Goal: Task Accomplishment & Management: Use online tool/utility

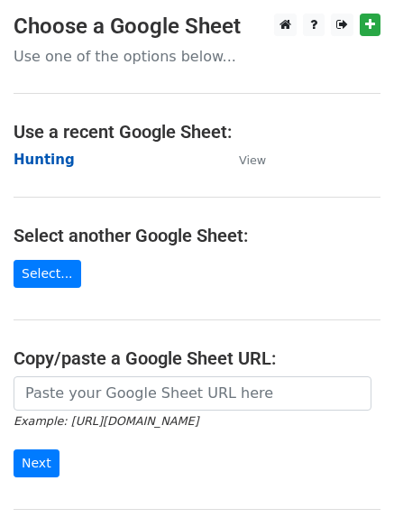
click at [29, 164] on strong "Hunting" at bounding box center [44, 160] width 61 height 16
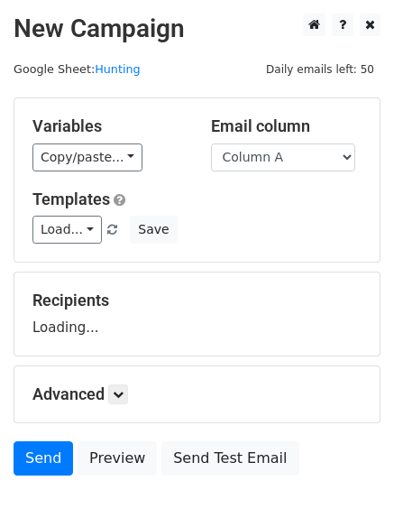
scroll to position [102, 0]
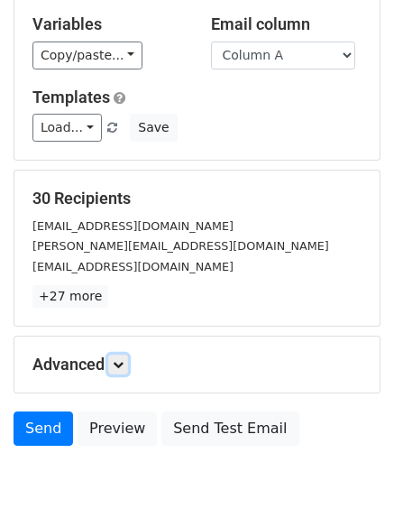
drag, startPoint x: 117, startPoint y: 355, endPoint x: 128, endPoint y: 347, distance: 13.0
click at [117, 356] on link at bounding box center [118, 365] width 20 height 20
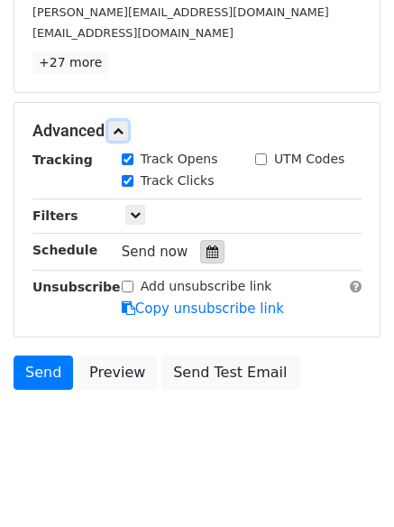
scroll to position [337, 0]
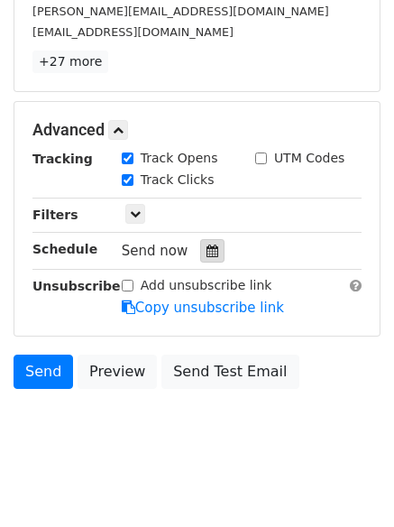
click at [200, 240] on div at bounding box center [212, 250] width 24 height 23
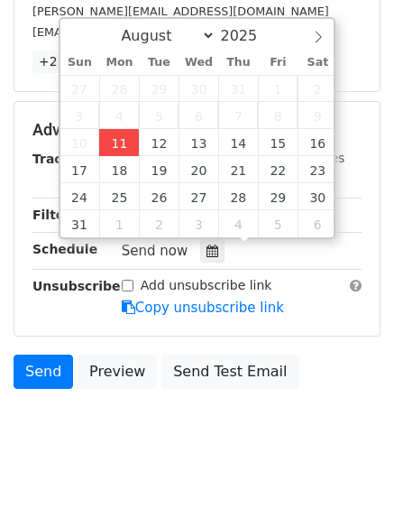
type input "2025-08-11 12:00"
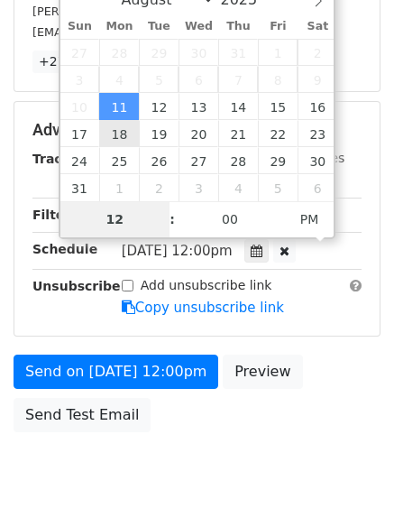
type input "4"
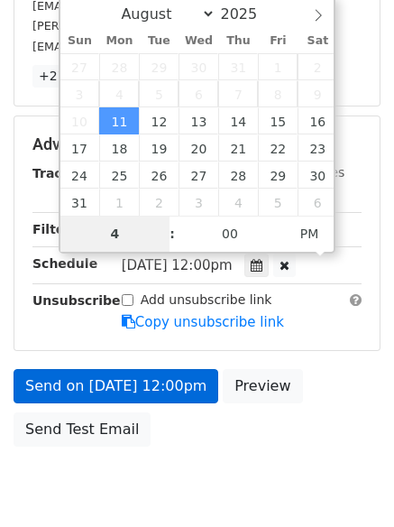
scroll to position [337, 0]
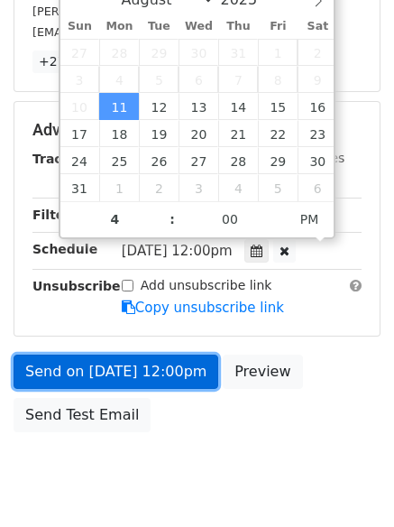
type input "2025-08-11 16:00"
click at [114, 356] on link "Send on Aug 11 at 12:00pm" at bounding box center [116, 372] width 205 height 34
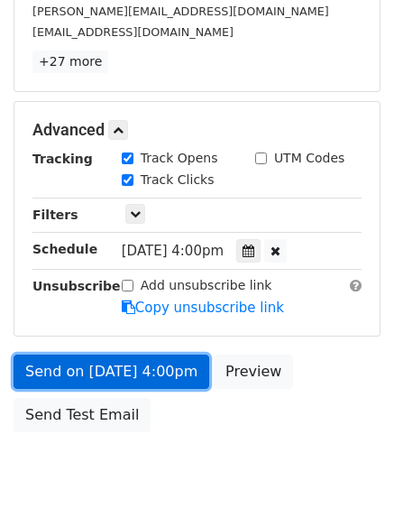
click at [110, 356] on link "Send on Aug 11 at 4:00pm" at bounding box center [112, 372] width 196 height 34
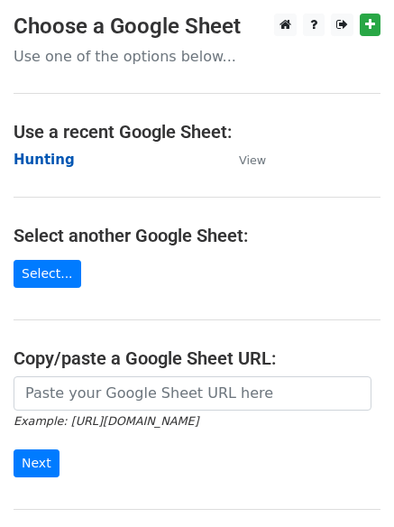
click at [36, 158] on strong "Hunting" at bounding box center [44, 160] width 61 height 16
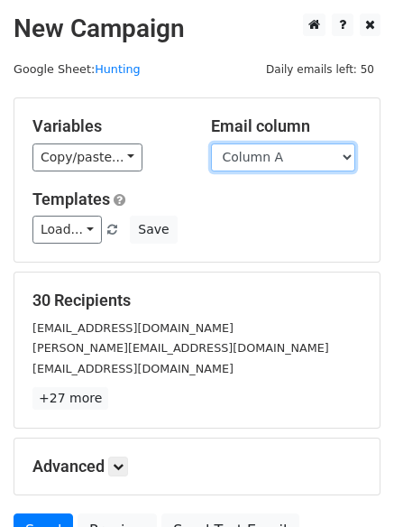
click at [271, 171] on select "Column A Column B Column C" at bounding box center [283, 157] width 144 height 28
select select "Column B"
click at [211, 143] on select "Column A Column B Column C" at bounding box center [283, 157] width 144 height 28
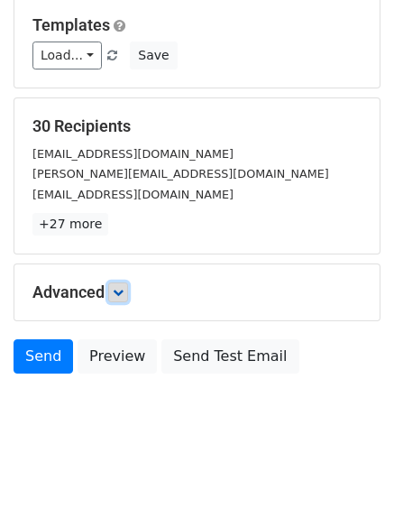
click at [124, 291] on icon at bounding box center [118, 292] width 11 height 11
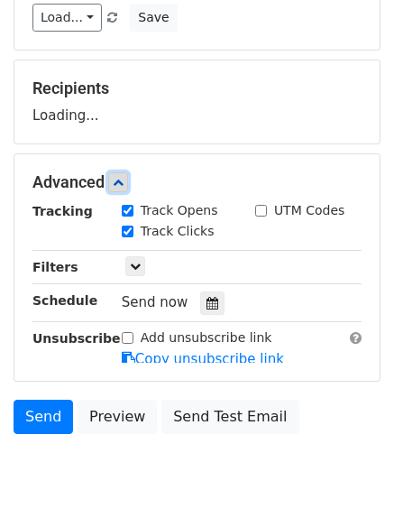
scroll to position [259, 0]
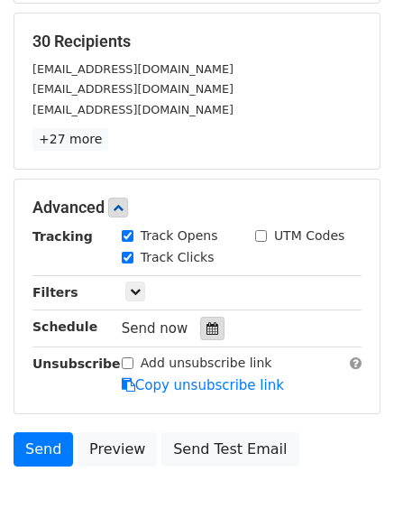
click at [212, 320] on div at bounding box center [212, 328] width 24 height 23
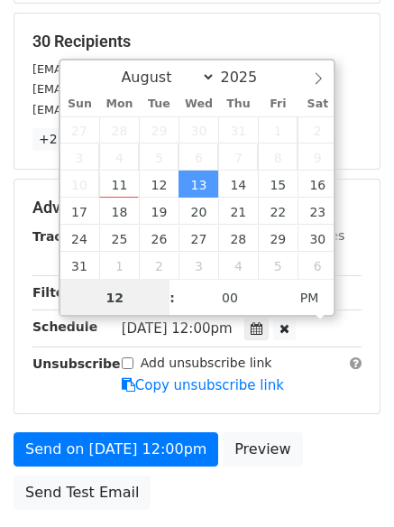
scroll to position [1, 0]
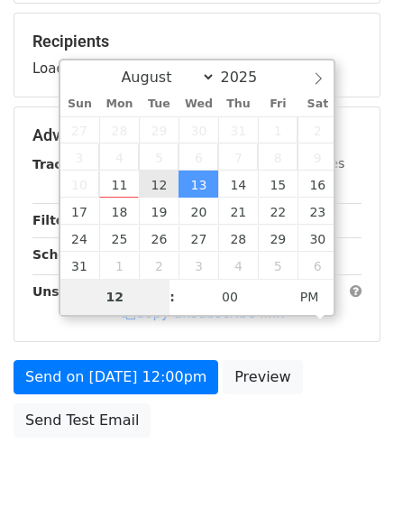
type input "2025-08-12 12:00"
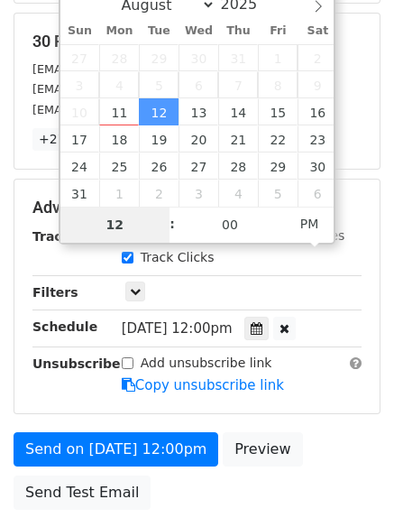
type input "5"
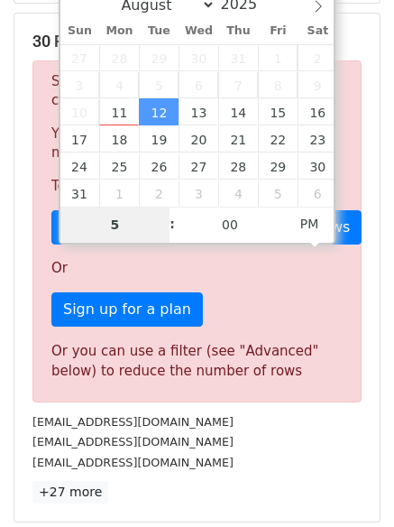
scroll to position [747, 0]
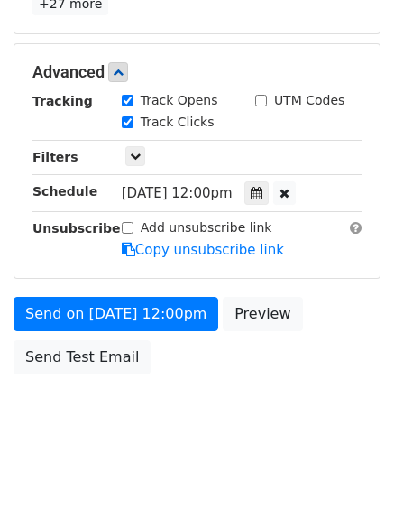
type input "2025-08-12 17:00"
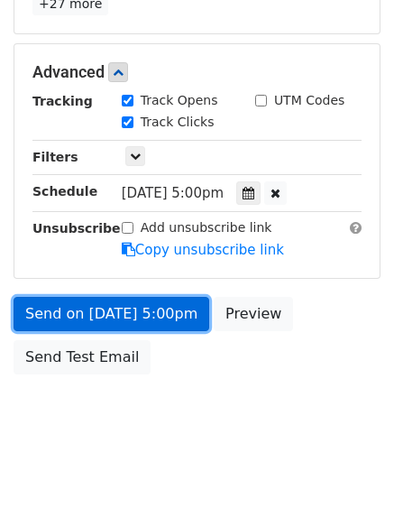
click at [126, 316] on link "Send on Aug 12 at 5:00pm" at bounding box center [112, 314] width 196 height 34
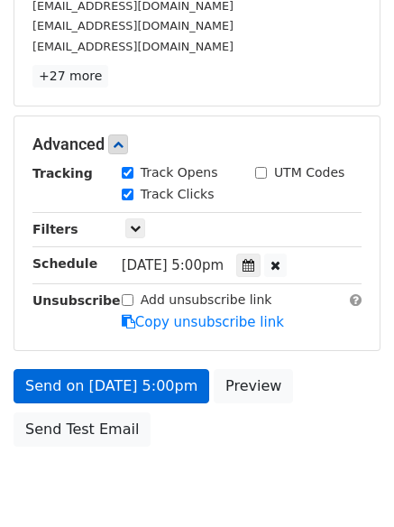
scroll to position [394, 0]
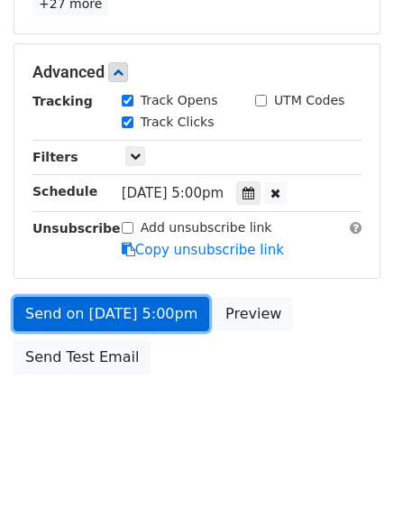
click at [123, 318] on link "Send on Aug 12 at 5:00pm" at bounding box center [112, 314] width 196 height 34
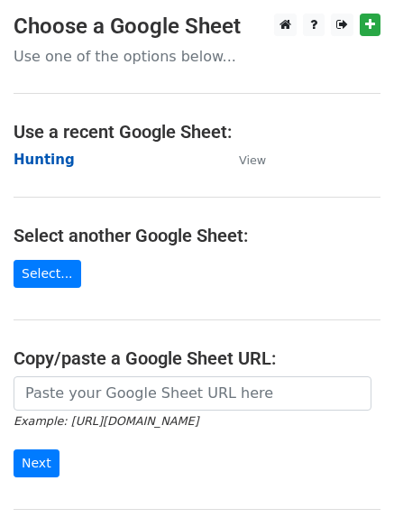
click at [31, 164] on strong "Hunting" at bounding box center [44, 160] width 61 height 16
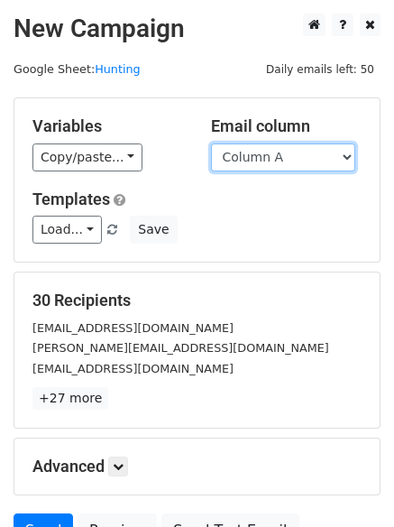
drag, startPoint x: 314, startPoint y: 166, endPoint x: 301, endPoint y: 170, distance: 13.1
click at [314, 166] on select "Column A Column B Column C" at bounding box center [283, 157] width 144 height 28
select select "Column C"
click at [211, 143] on select "Column A Column B Column C" at bounding box center [283, 157] width 144 height 28
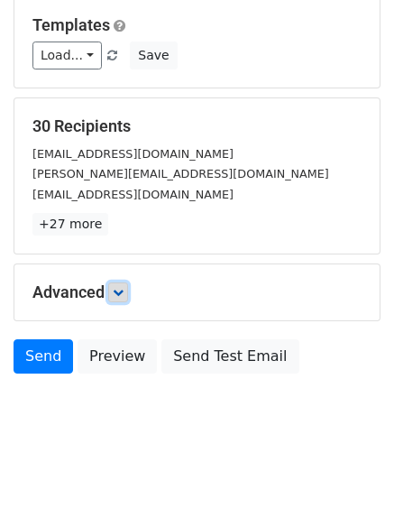
click at [120, 292] on icon at bounding box center [118, 292] width 11 height 11
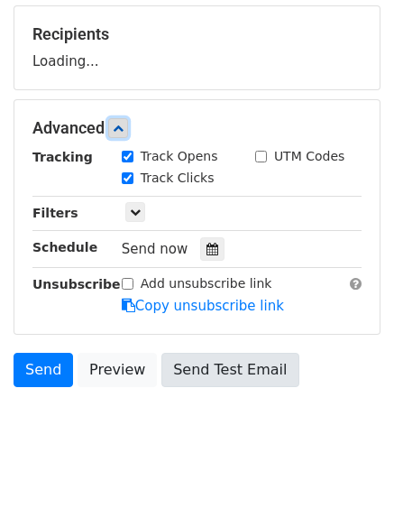
scroll to position [267, 0]
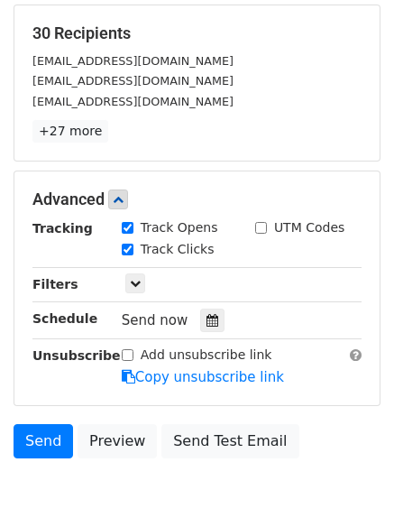
click at [205, 302] on div "Tracking Track Opens UTM Codes Track Clicks Filters Only include spreadsheet ro…" at bounding box center [196, 302] width 329 height 169
drag, startPoint x: 202, startPoint y: 325, endPoint x: 162, endPoint y: 295, distance: 50.4
click at [207, 326] on icon at bounding box center [213, 320] width 12 height 13
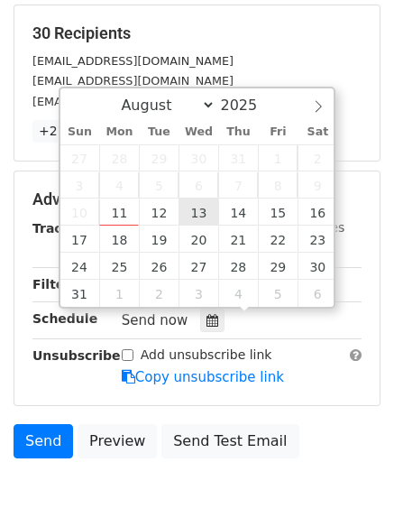
type input "2025-08-13 12:00"
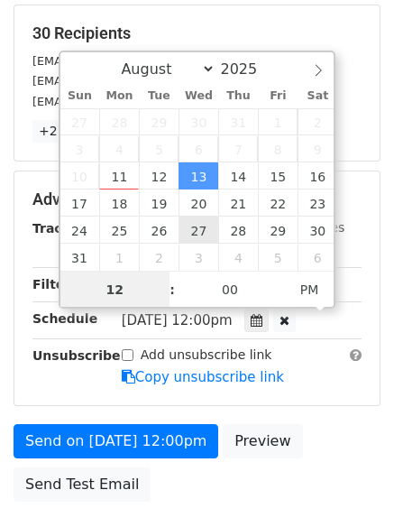
scroll to position [1, 0]
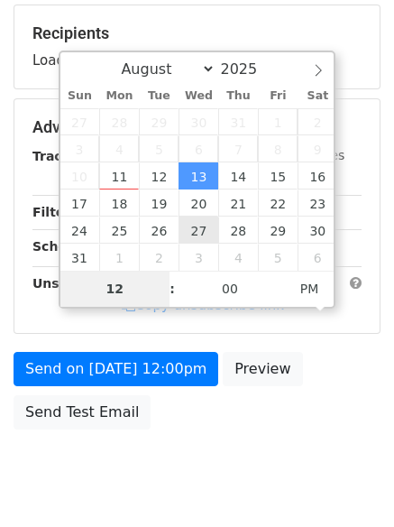
type input "6"
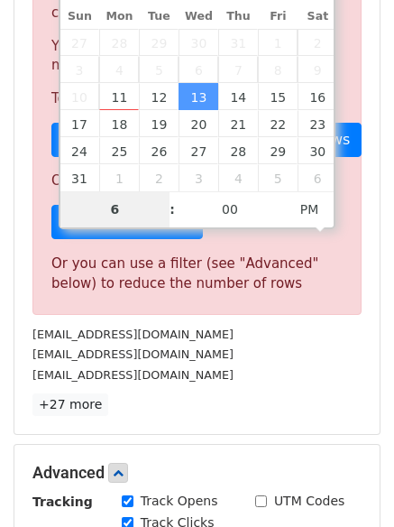
scroll to position [747, 0]
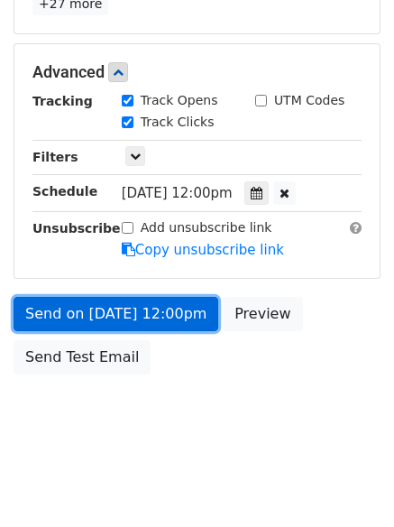
type input "2025-08-13 18:00"
click at [130, 311] on link "Send on Aug 13 at 12:00pm" at bounding box center [116, 314] width 205 height 34
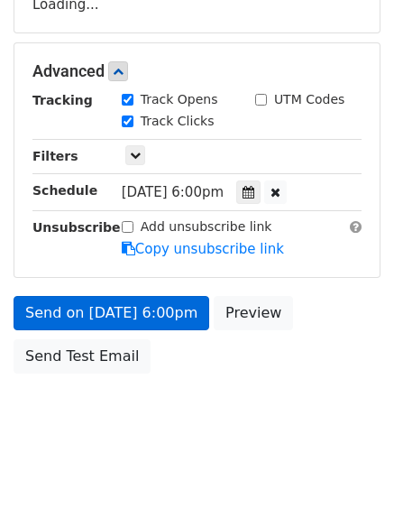
scroll to position [322, 0]
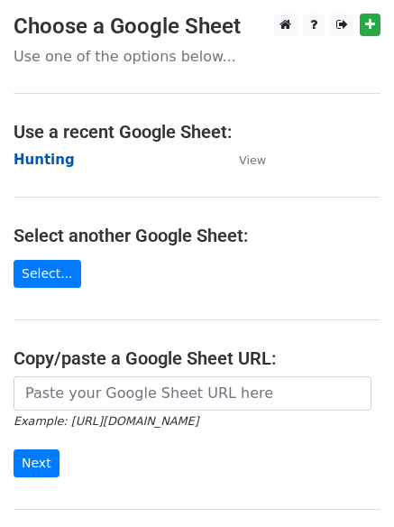
click at [46, 163] on strong "Hunting" at bounding box center [44, 160] width 61 height 16
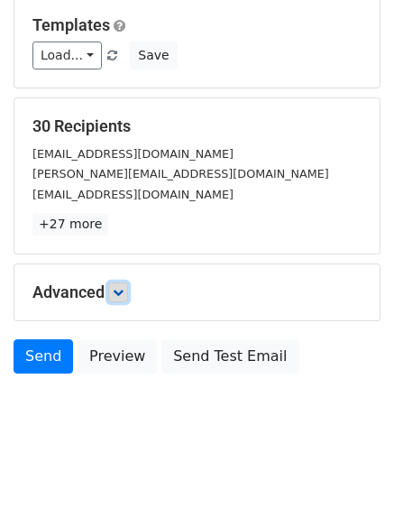
click at [118, 297] on icon at bounding box center [118, 292] width 11 height 11
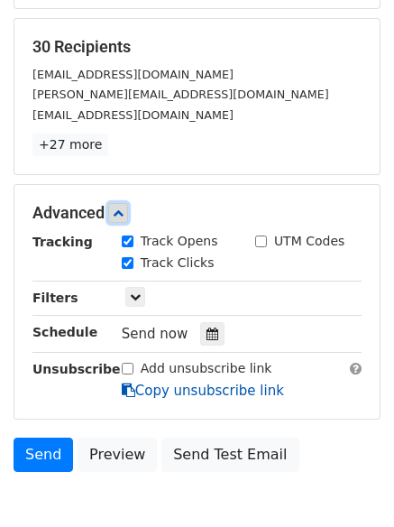
scroll to position [341, 0]
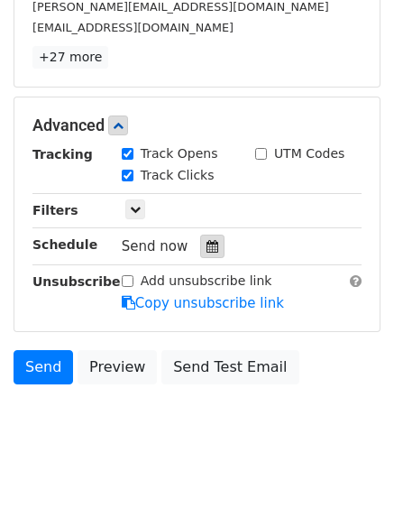
click at [200, 237] on div at bounding box center [212, 246] width 24 height 23
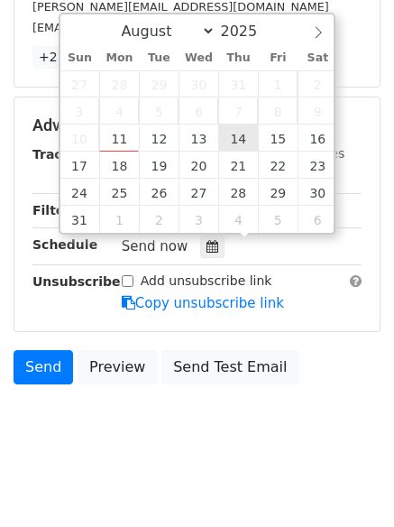
type input "2025-08-14 12:00"
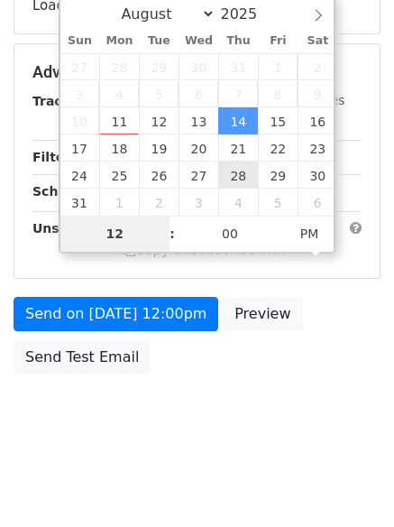
type input "7"
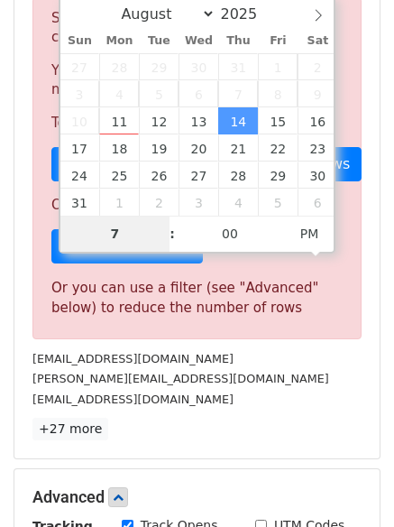
scroll to position [747, 0]
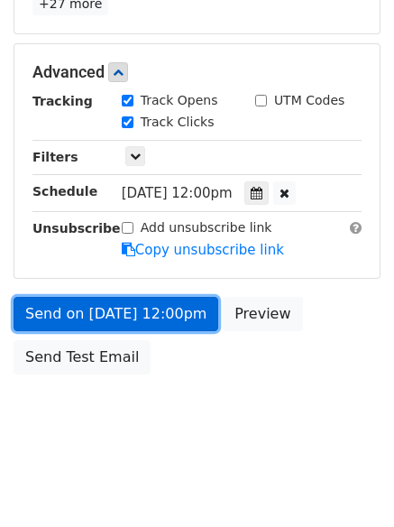
type input "2025-08-14 19:00"
click at [159, 309] on link "Send on Aug 14 at 12:00pm" at bounding box center [116, 314] width 205 height 34
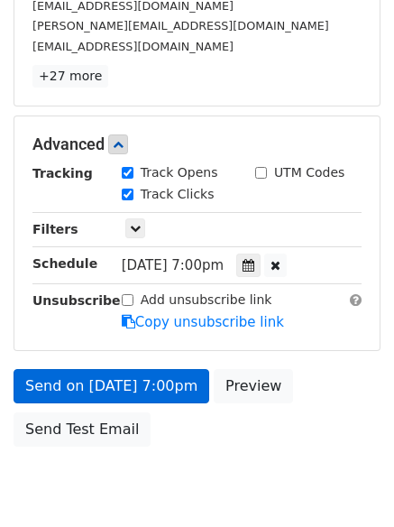
scroll to position [394, 0]
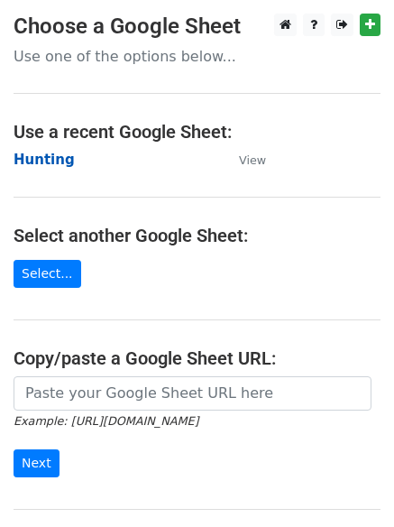
click at [35, 153] on strong "Hunting" at bounding box center [44, 160] width 61 height 16
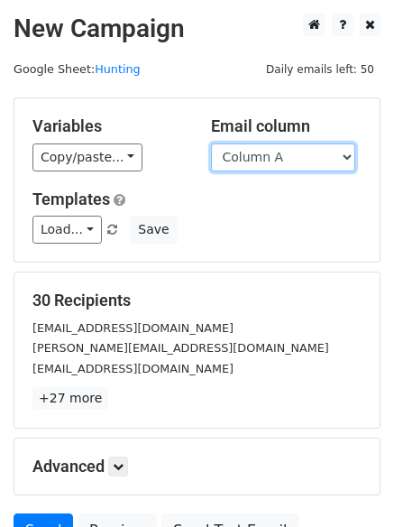
drag, startPoint x: 282, startPoint y: 158, endPoint x: 274, endPoint y: 165, distance: 10.9
click at [282, 158] on select "Column A Column B Column C" at bounding box center [283, 157] width 144 height 28
select select "Column B"
click at [211, 143] on select "Column A Column B Column C" at bounding box center [283, 157] width 144 height 28
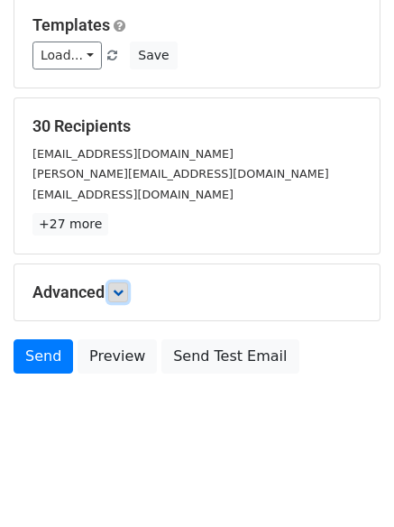
click at [120, 291] on icon at bounding box center [118, 292] width 11 height 11
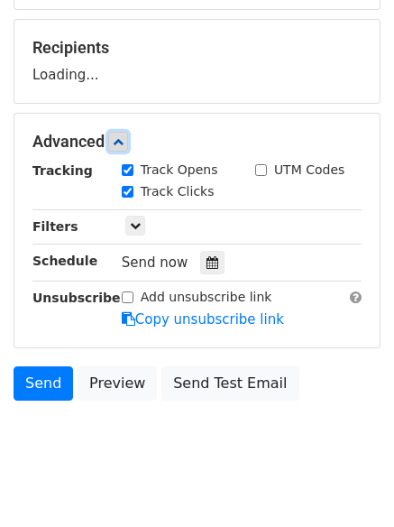
scroll to position [254, 0]
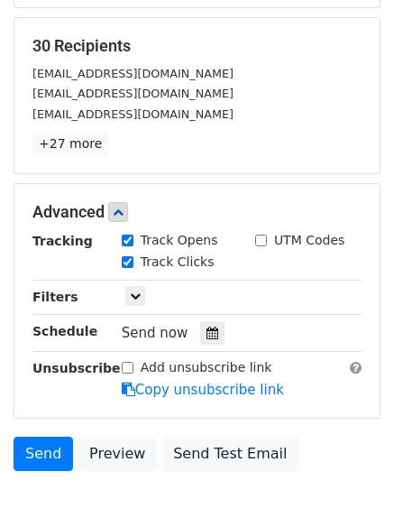
click at [201, 347] on div "Tracking Track Opens UTM Codes Track Clicks Filters Only include spreadsheet ro…" at bounding box center [196, 315] width 329 height 169
click at [207, 328] on icon at bounding box center [213, 333] width 12 height 13
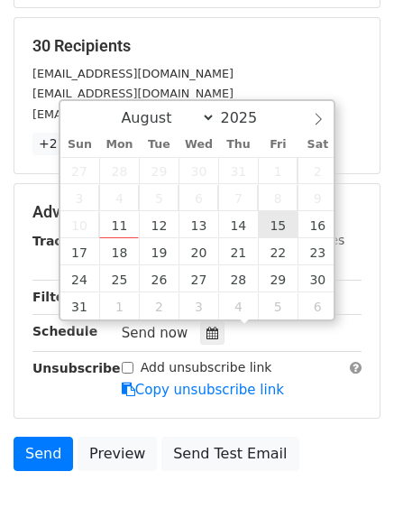
type input "[DATE] 12:00"
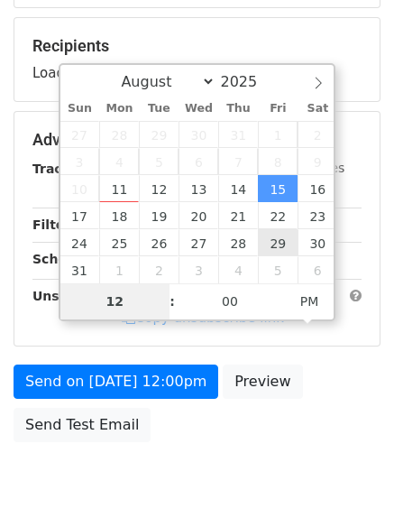
type input "8"
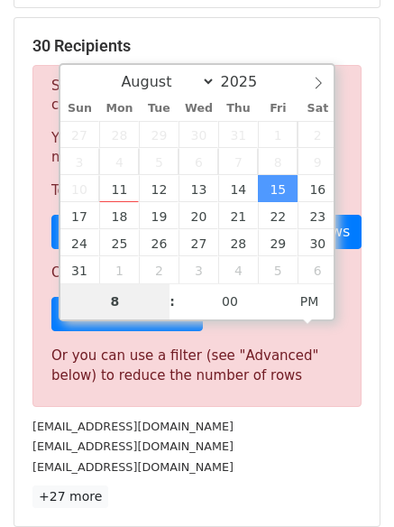
scroll to position [747, 0]
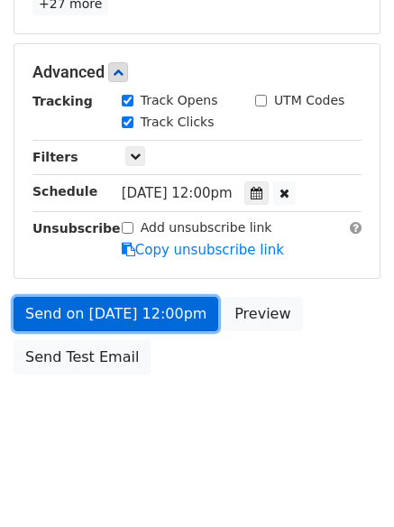
type input "2025-08-15 20:00"
click at [104, 312] on link "Send on Aug 15 at 12:00pm" at bounding box center [116, 314] width 205 height 34
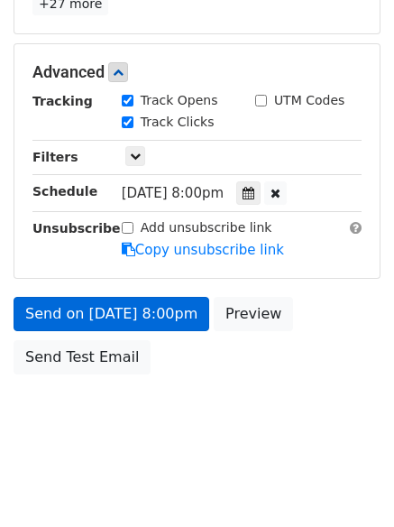
scroll to position [322, 0]
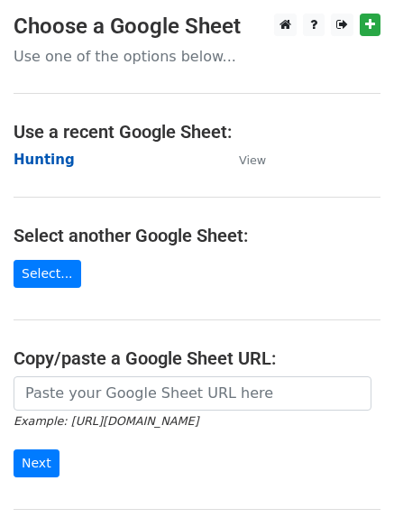
click at [35, 158] on strong "Hunting" at bounding box center [44, 160] width 61 height 16
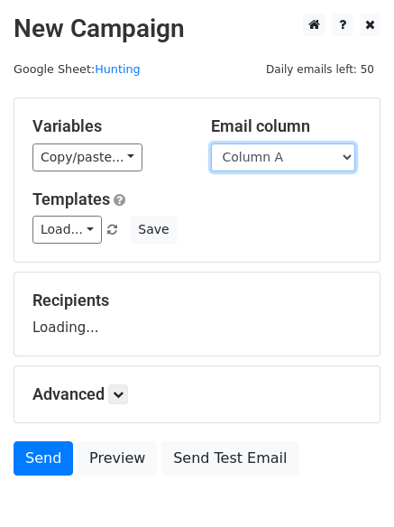
click at [300, 161] on select "Column A Column B Column C" at bounding box center [283, 157] width 144 height 28
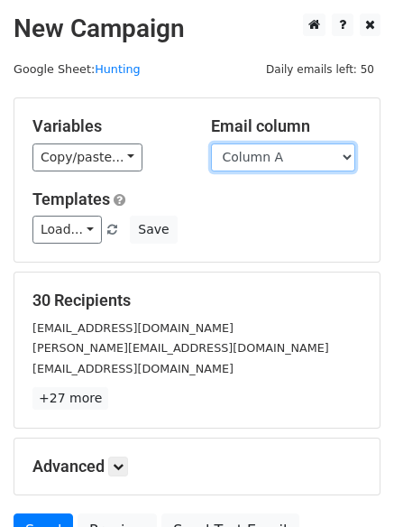
select select "Column C"
click at [211, 143] on select "Column A Column B Column C" at bounding box center [283, 157] width 144 height 28
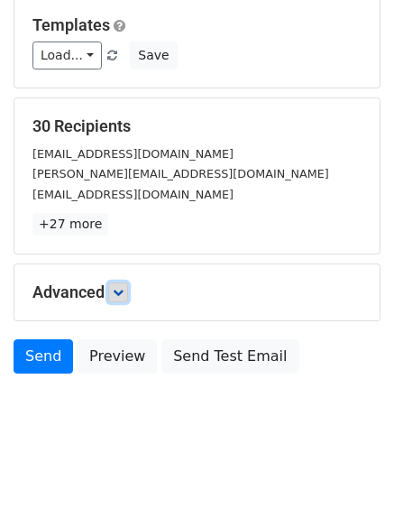
click at [124, 289] on icon at bounding box center [118, 292] width 11 height 11
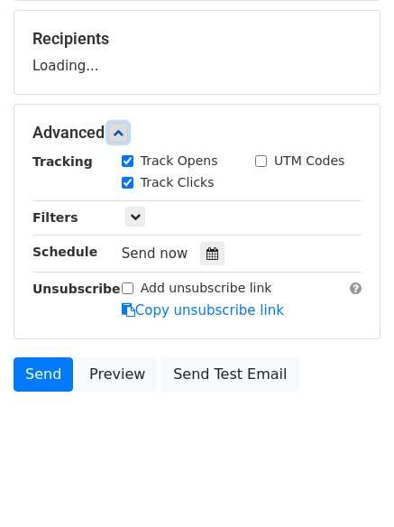
scroll to position [266, 0]
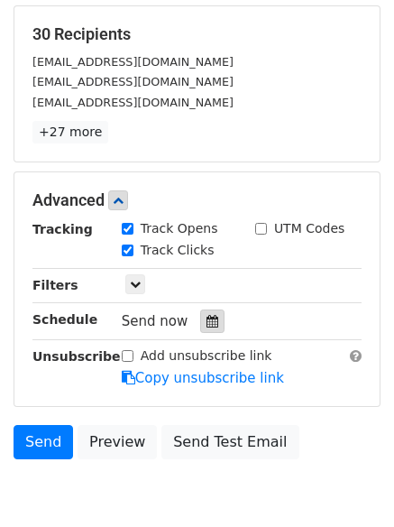
click at [207, 315] on icon at bounding box center [213, 321] width 12 height 13
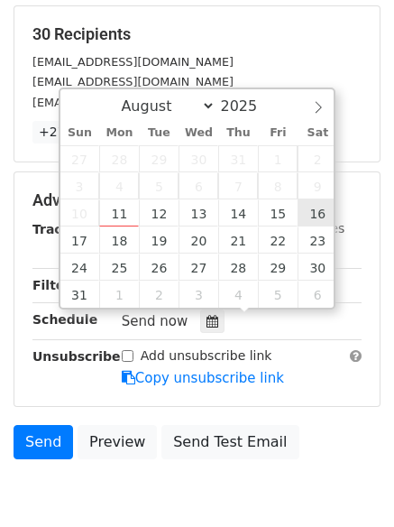
type input "[DATE] 12:00"
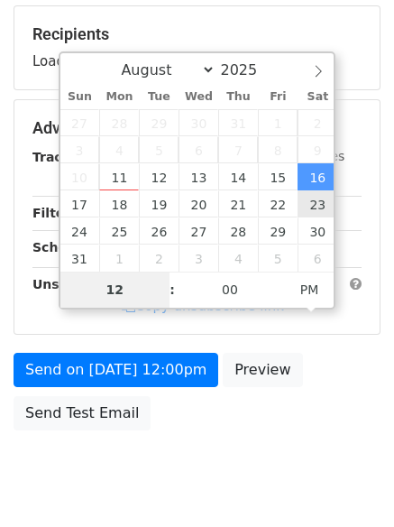
type input "9"
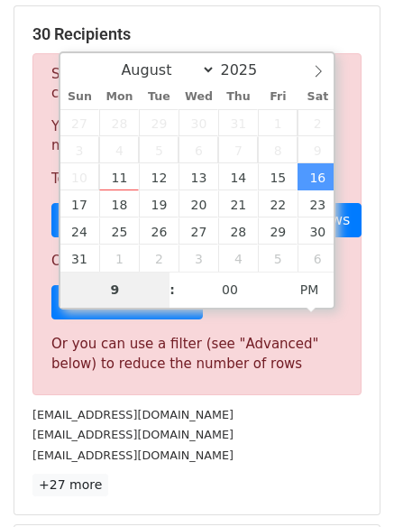
scroll to position [747, 0]
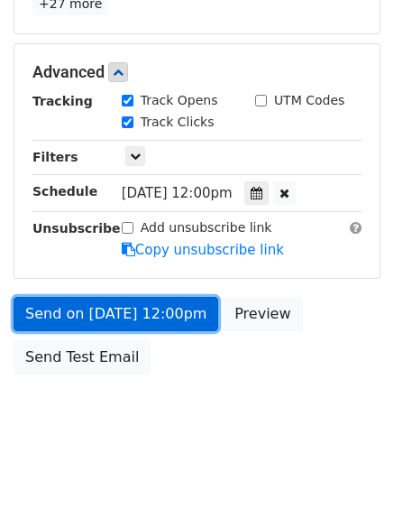
type input "[DATE] 21:00"
click at [125, 305] on link "Send on [DATE] 12:00pm" at bounding box center [116, 314] width 205 height 34
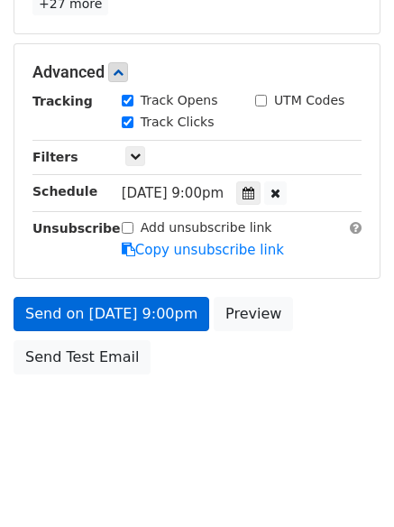
scroll to position [322, 0]
